Goal: Task Accomplishment & Management: Manage account settings

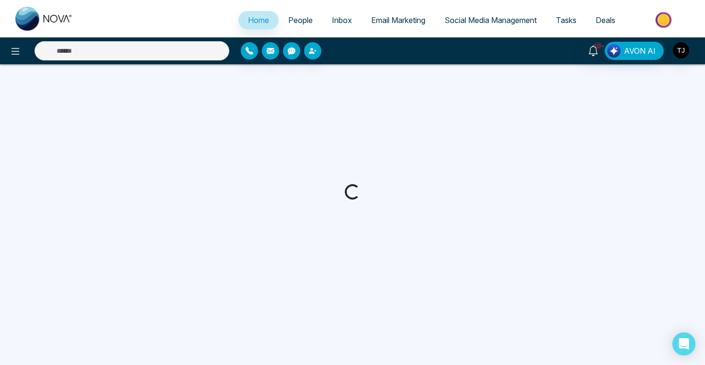
select select "*"
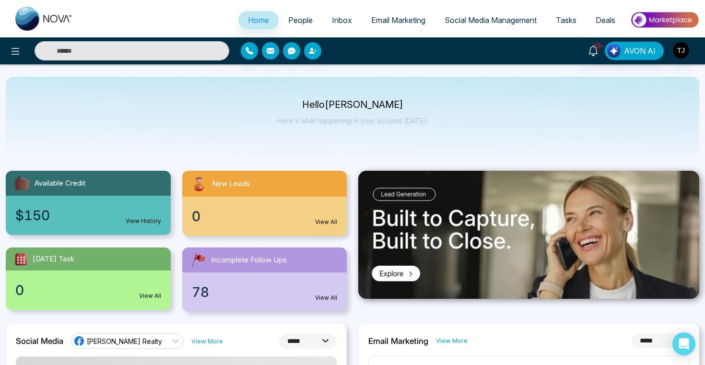
click at [294, 20] on span "People" at bounding box center [300, 20] width 24 height 10
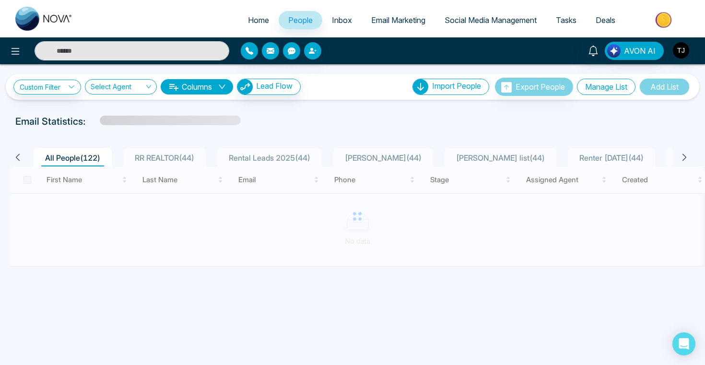
click at [592, 81] on button "Manage List" at bounding box center [606, 87] width 58 height 16
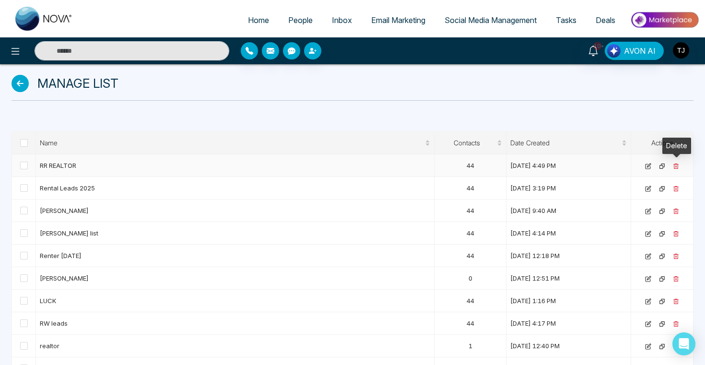
click at [674, 166] on icon at bounding box center [676, 166] width 6 height 6
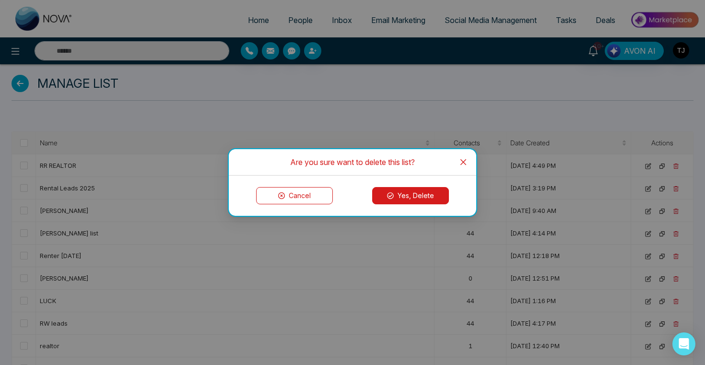
click at [423, 193] on button "Yes, Delete" at bounding box center [410, 195] width 77 height 17
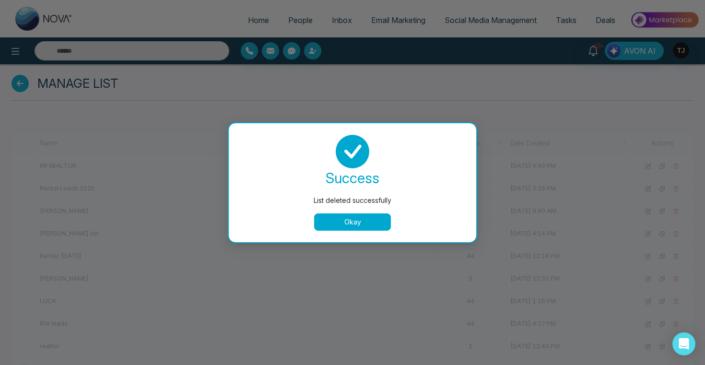
click at [371, 228] on button "Okay" at bounding box center [352, 221] width 77 height 17
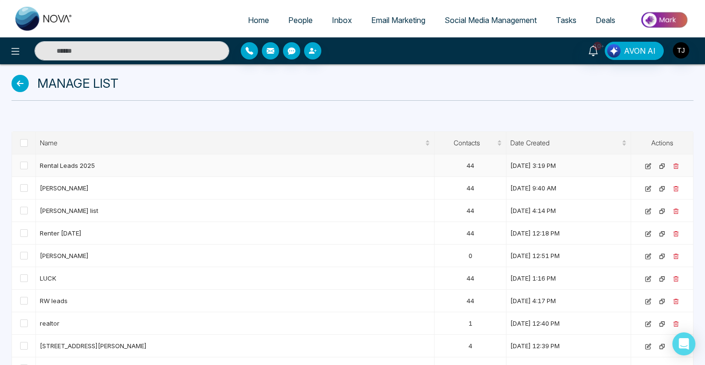
click at [674, 164] on icon at bounding box center [675, 166] width 5 height 5
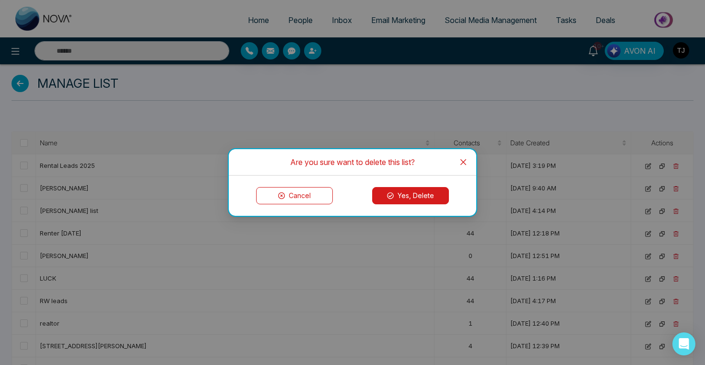
click at [408, 188] on button "Yes, Delete" at bounding box center [410, 195] width 77 height 17
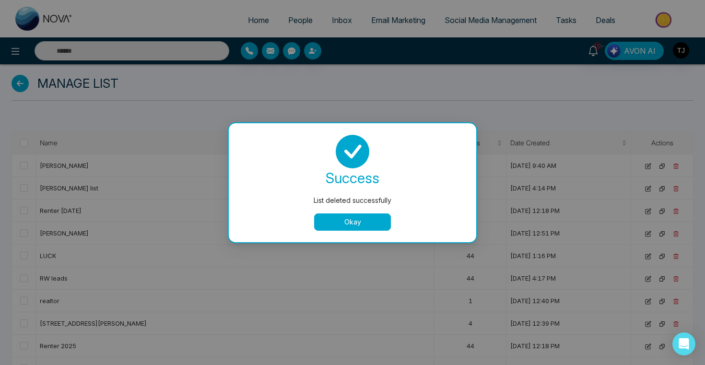
click at [368, 222] on button "Okay" at bounding box center [352, 221] width 77 height 17
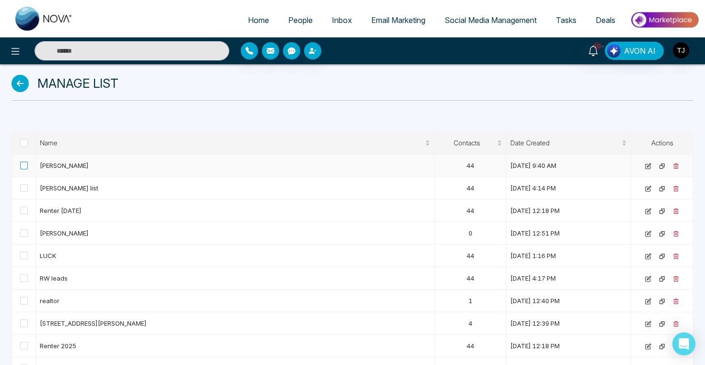
click at [23, 167] on span at bounding box center [24, 166] width 8 height 8
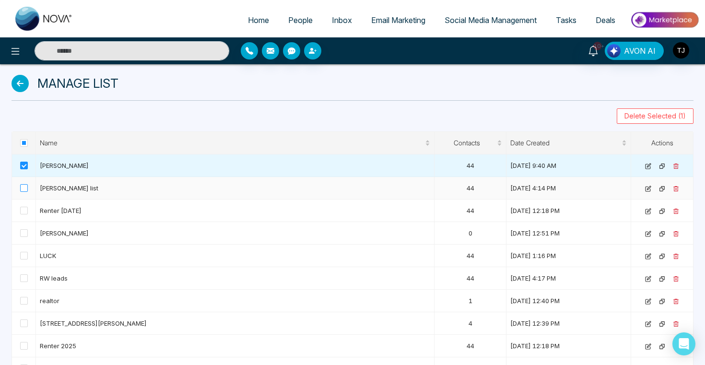
click at [22, 186] on span at bounding box center [24, 188] width 8 height 8
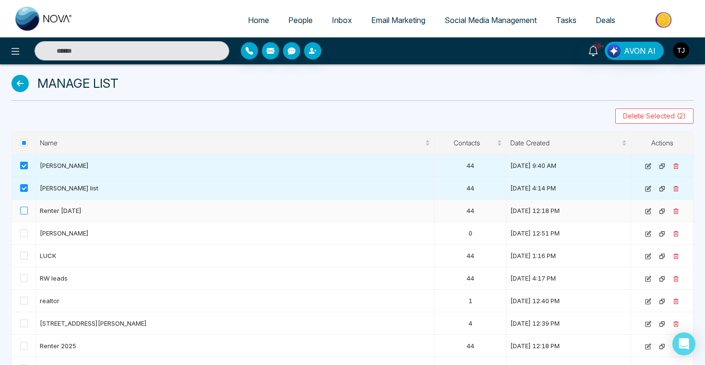
click at [23, 207] on span at bounding box center [24, 211] width 8 height 8
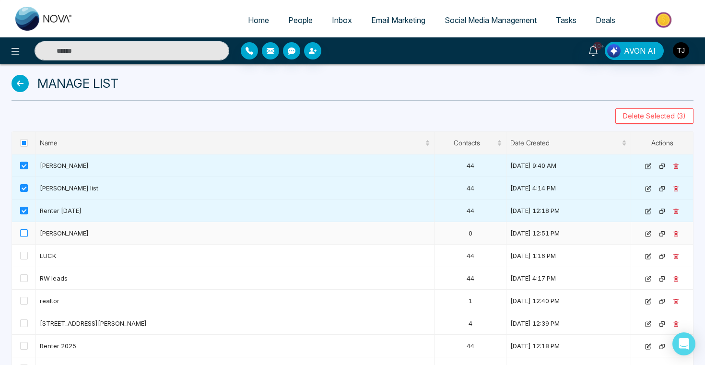
click at [24, 233] on span at bounding box center [24, 233] width 8 height 8
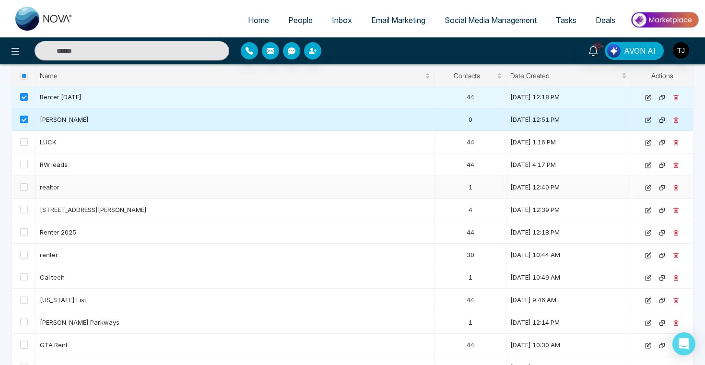
scroll to position [122, 0]
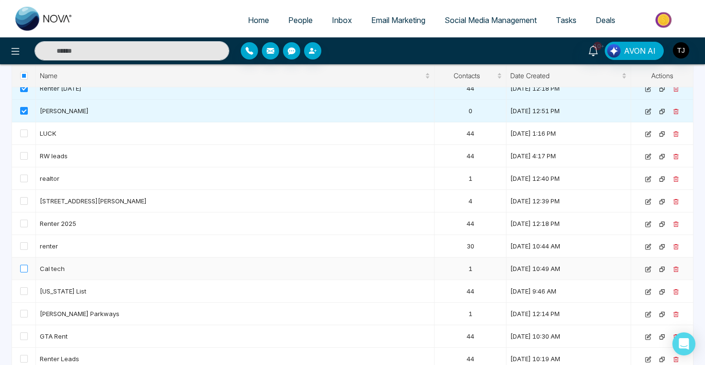
click at [25, 271] on span at bounding box center [24, 269] width 8 height 8
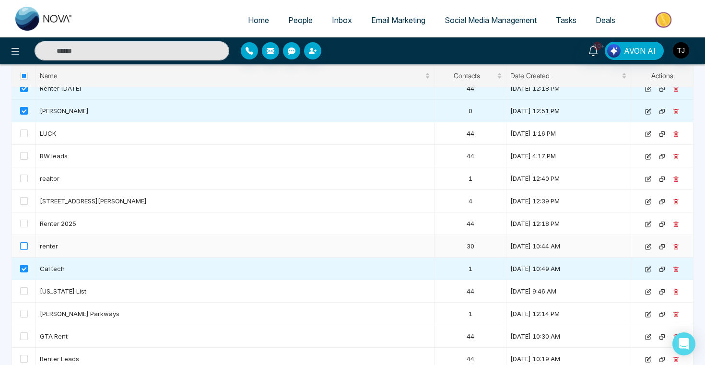
click at [24, 249] on span at bounding box center [24, 246] width 8 height 8
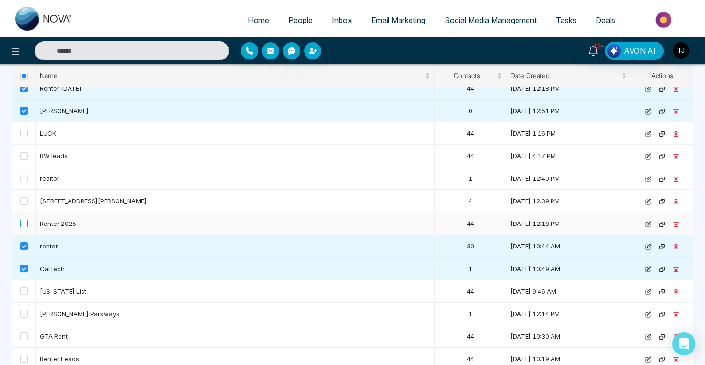
click at [24, 221] on span at bounding box center [24, 224] width 8 height 8
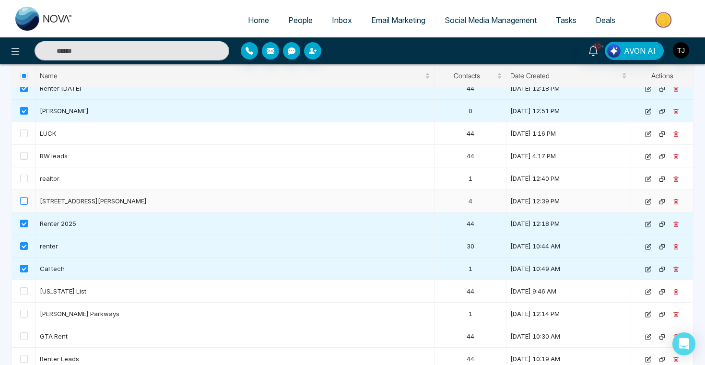
click at [26, 202] on span at bounding box center [24, 201] width 8 height 8
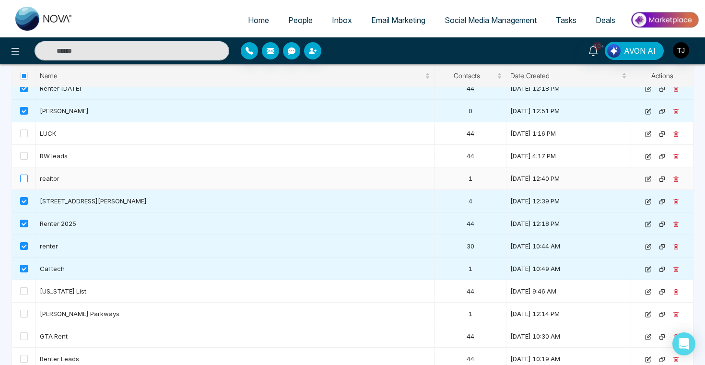
click at [26, 179] on span at bounding box center [24, 179] width 8 height 8
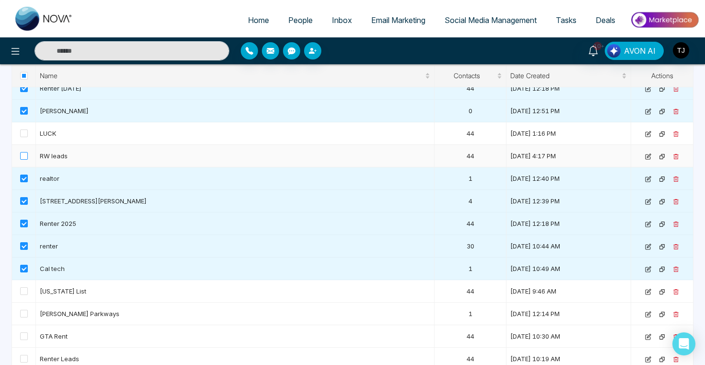
click at [23, 154] on span at bounding box center [24, 156] width 8 height 8
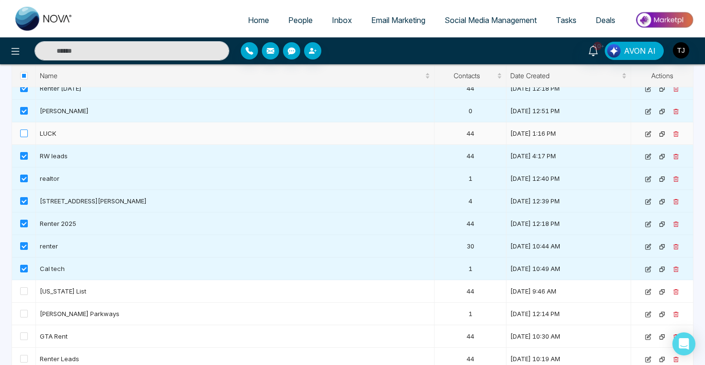
click at [24, 134] on span at bounding box center [24, 133] width 8 height 8
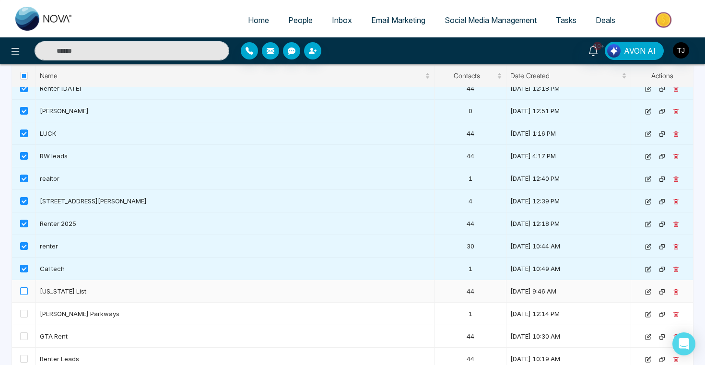
click at [23, 292] on span at bounding box center [24, 291] width 8 height 8
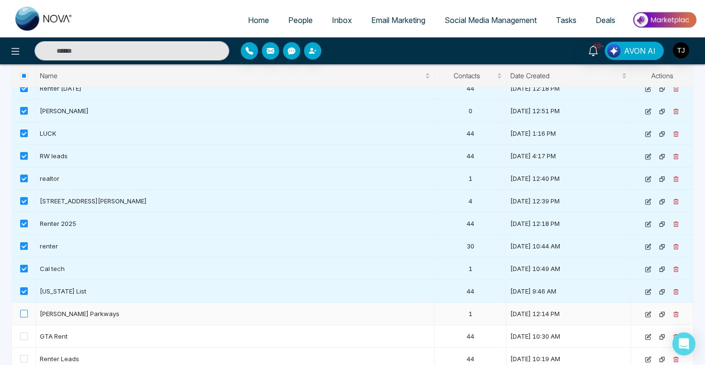
click at [24, 316] on span at bounding box center [24, 314] width 8 height 8
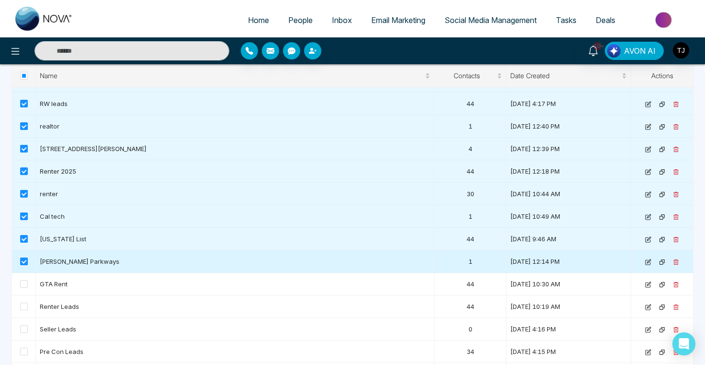
scroll to position [195, 0]
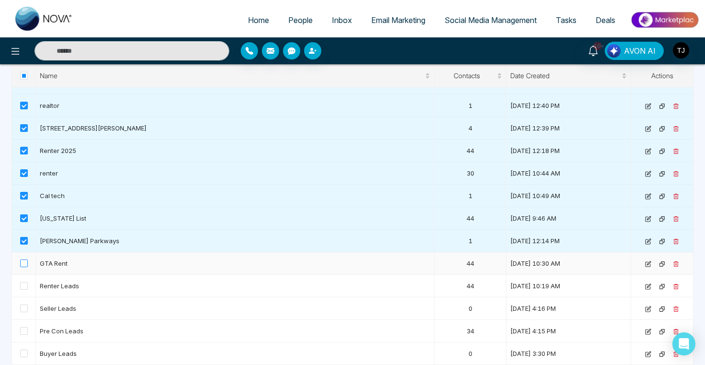
click at [23, 267] on label at bounding box center [24, 263] width 8 height 11
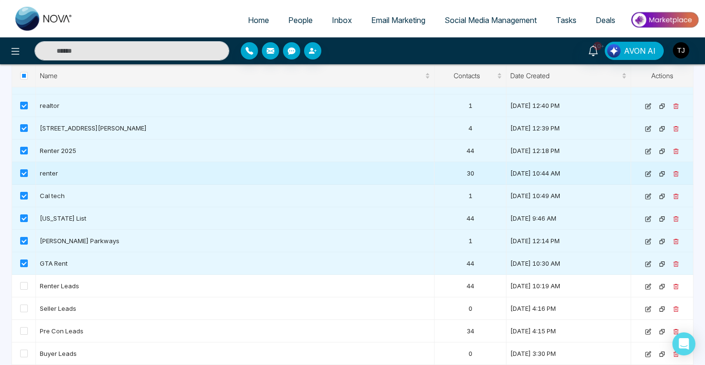
scroll to position [0, 0]
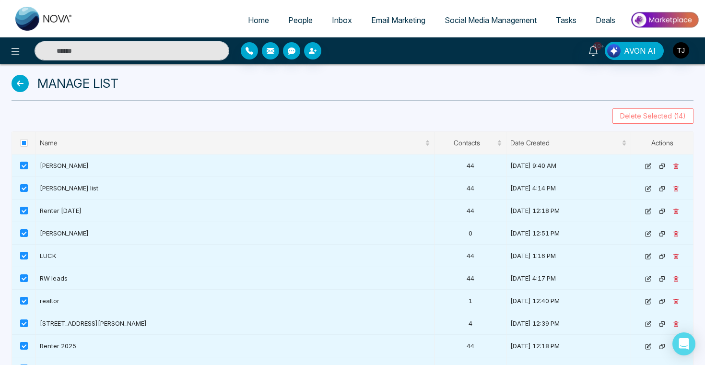
click at [659, 121] on button "Delete Selected (14)" at bounding box center [652, 115] width 81 height 15
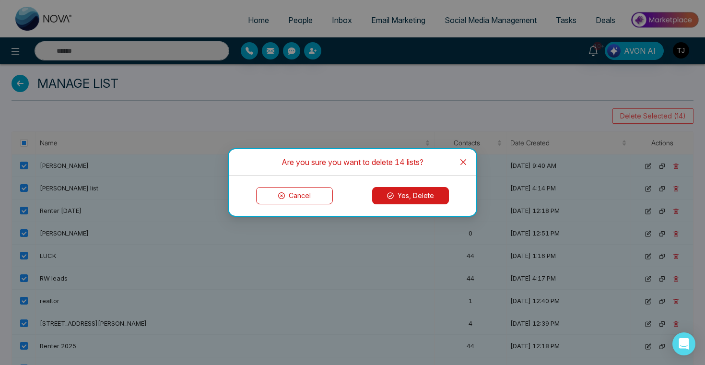
click at [415, 200] on button "Yes, Delete" at bounding box center [410, 195] width 77 height 17
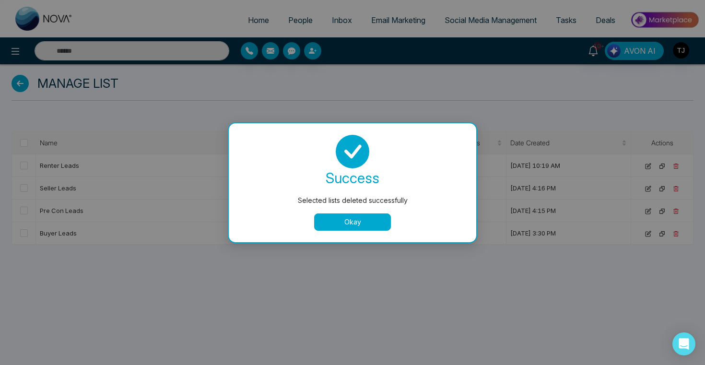
click at [352, 223] on button "Okay" at bounding box center [352, 221] width 77 height 17
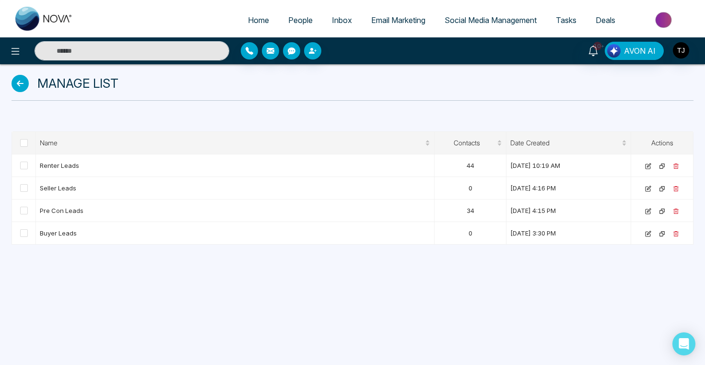
click at [250, 21] on span "Home" at bounding box center [258, 20] width 21 height 10
select select "*"
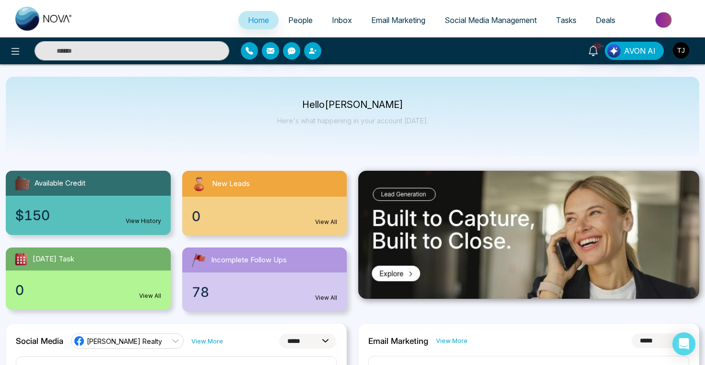
click at [279, 17] on link "People" at bounding box center [301, 20] width 44 height 18
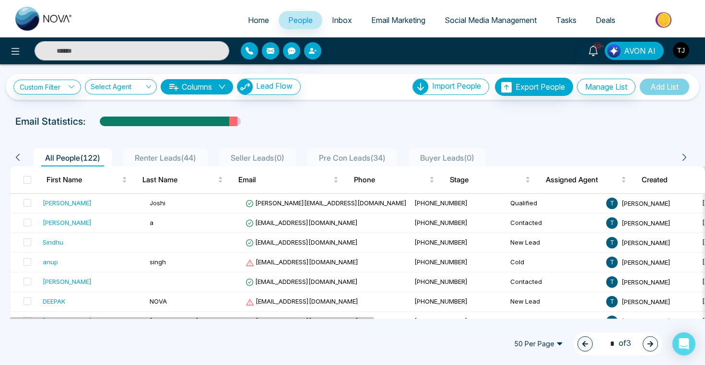
click at [336, 19] on span "Inbox" at bounding box center [342, 20] width 20 height 10
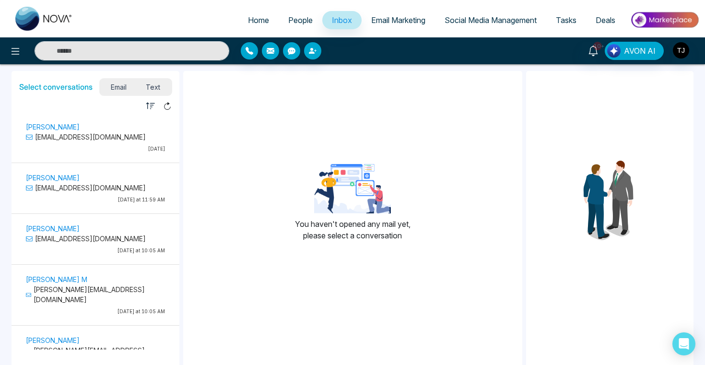
click at [390, 25] on link "Email Marketing" at bounding box center [398, 20] width 73 height 18
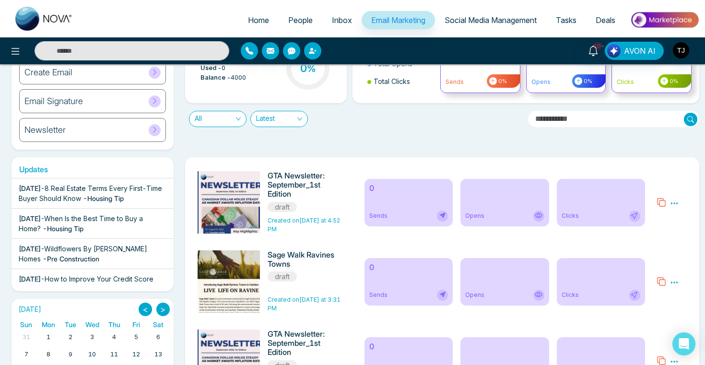
scroll to position [74, 0]
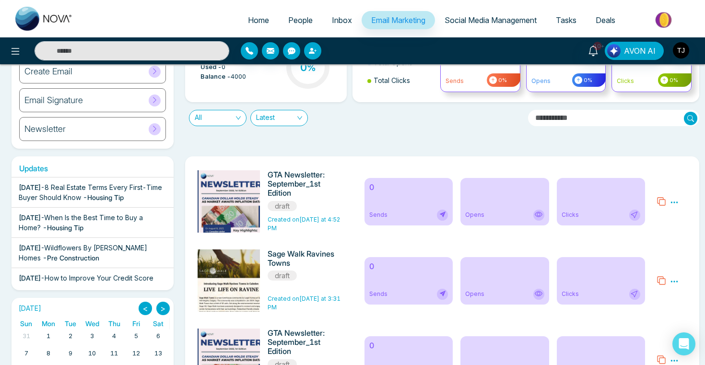
click at [671, 197] on div "Preview Edit Delete" at bounding box center [674, 202] width 9 height 12
click at [673, 199] on icon at bounding box center [674, 202] width 9 height 9
click at [663, 243] on span "Delete" at bounding box center [655, 244] width 21 height 8
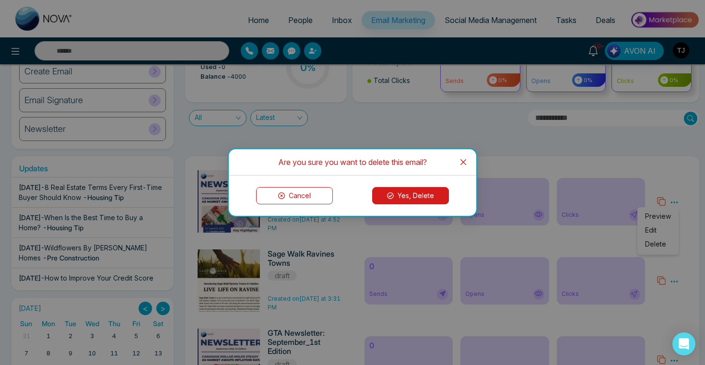
click at [415, 198] on button "Yes, Delete" at bounding box center [410, 195] width 77 height 17
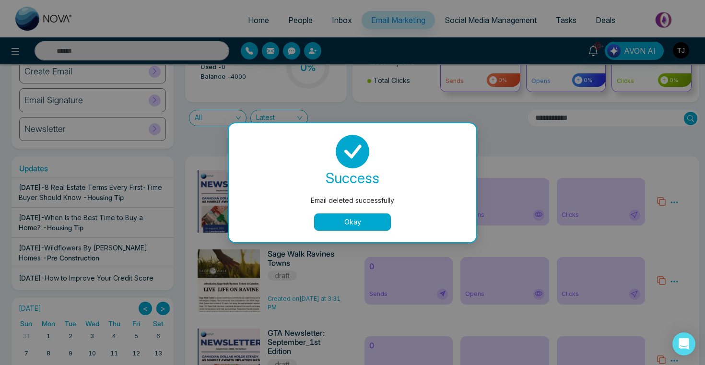
click at [378, 218] on button "Okay" at bounding box center [352, 221] width 77 height 17
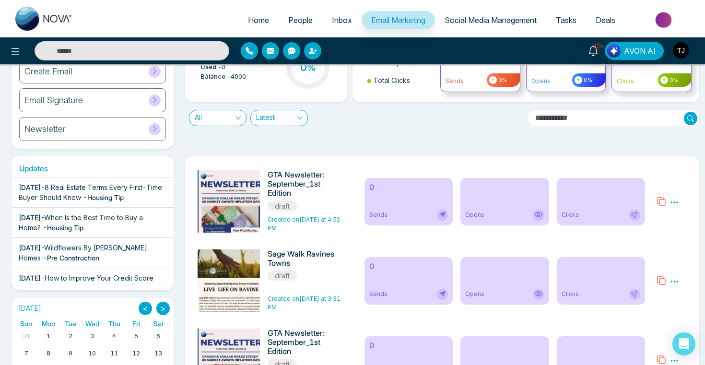
click at [677, 199] on icon at bounding box center [674, 202] width 9 height 9
click at [645, 241] on ul "Preview Edit Delete" at bounding box center [657, 230] width 41 height 47
click at [673, 200] on icon at bounding box center [674, 202] width 9 height 9
click at [653, 245] on span "Delete" at bounding box center [655, 244] width 21 height 8
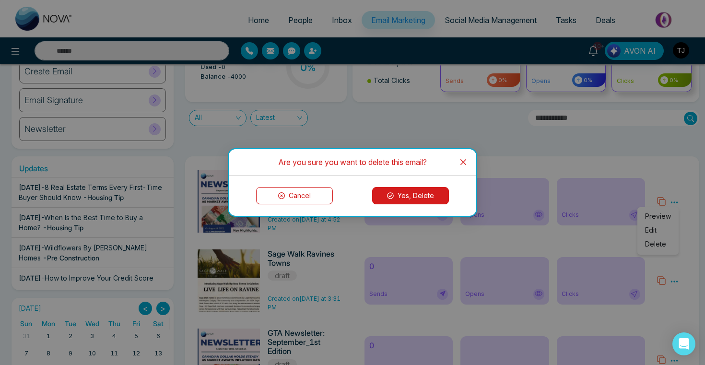
click at [404, 201] on button "Yes, Delete" at bounding box center [410, 195] width 77 height 17
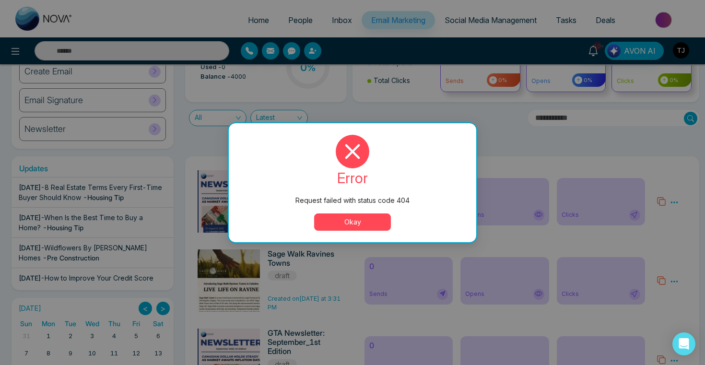
click at [355, 217] on button "Okay" at bounding box center [352, 221] width 77 height 17
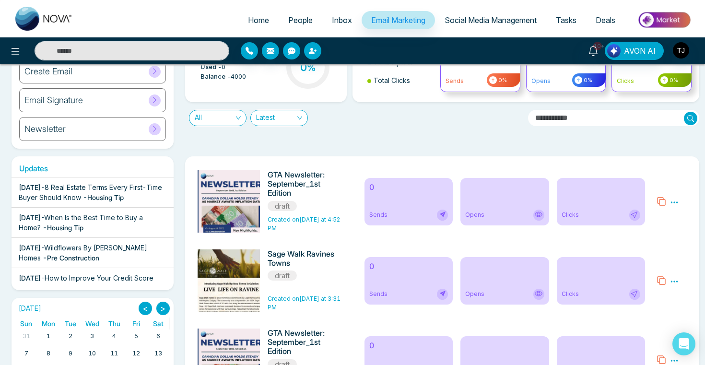
click at [670, 203] on icon at bounding box center [674, 202] width 9 height 9
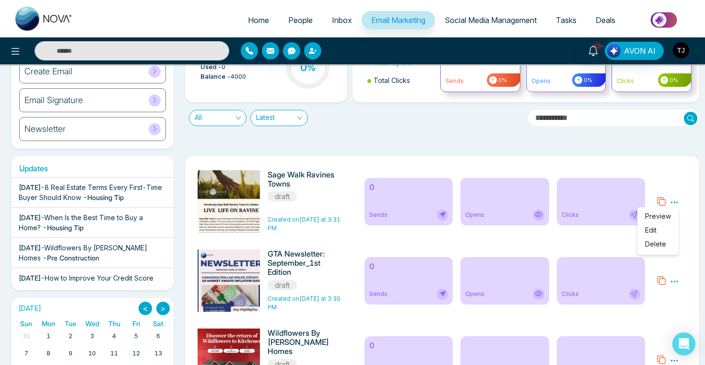
click at [660, 246] on span "Delete" at bounding box center [655, 244] width 21 height 8
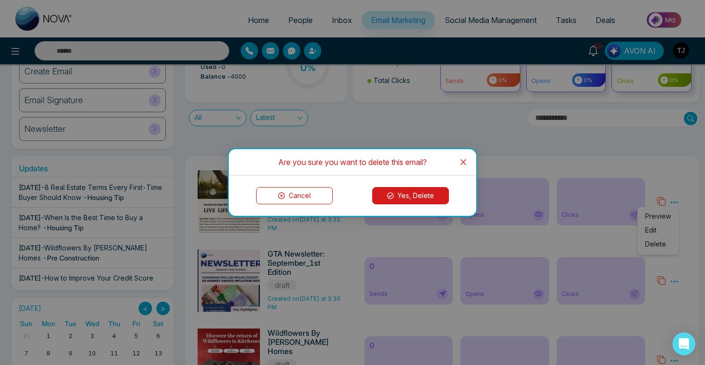
click at [395, 192] on button "Yes, Delete" at bounding box center [410, 195] width 77 height 17
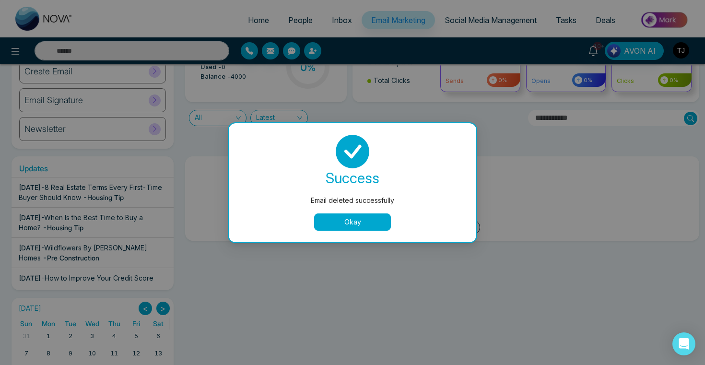
click at [371, 212] on div "success Email deleted successfully Okay" at bounding box center [352, 183] width 224 height 96
click at [372, 224] on button "Okay" at bounding box center [352, 221] width 77 height 17
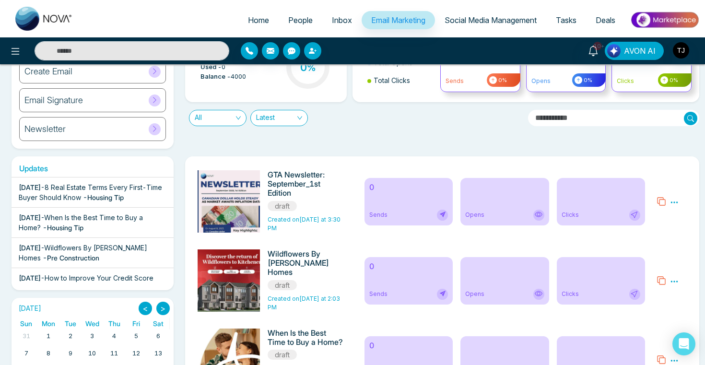
click at [671, 200] on icon at bounding box center [674, 202] width 9 height 9
click at [656, 243] on span "Delete" at bounding box center [655, 244] width 21 height 8
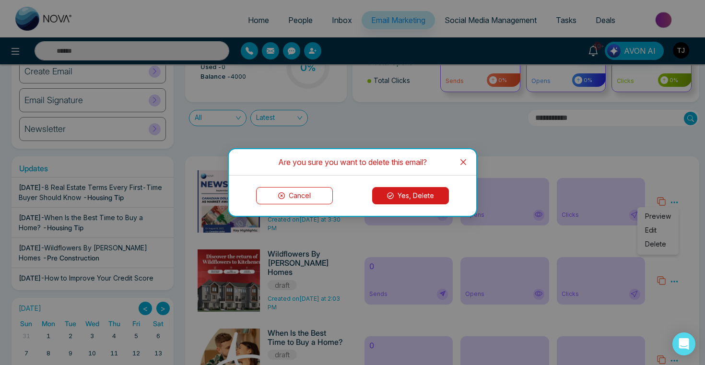
click at [435, 196] on button "Yes, Delete" at bounding box center [410, 195] width 77 height 17
